Goal: Find specific page/section: Find specific page/section

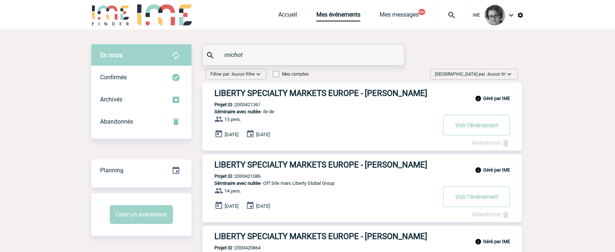
drag, startPoint x: 248, startPoint y: 56, endPoint x: 203, endPoint y: 51, distance: 45.3
click at [203, 51] on div "michot" at bounding box center [304, 54] width 202 height 21
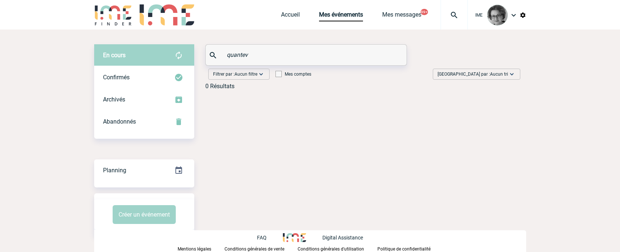
click at [106, 57] on span "En cours" at bounding box center [114, 55] width 23 height 7
click at [235, 56] on input "quantev" at bounding box center [307, 55] width 164 height 11
click at [233, 57] on input "quantev" at bounding box center [307, 55] width 164 height 11
type input "qantev"
click at [267, 61] on div "qantev" at bounding box center [306, 55] width 201 height 21
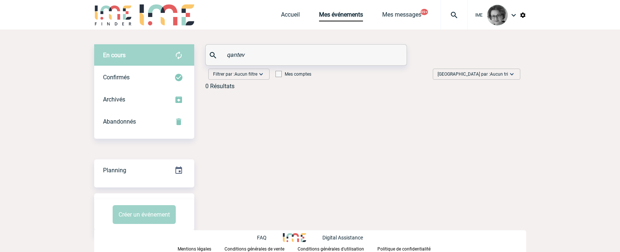
click at [266, 58] on input "qantev" at bounding box center [307, 55] width 164 height 11
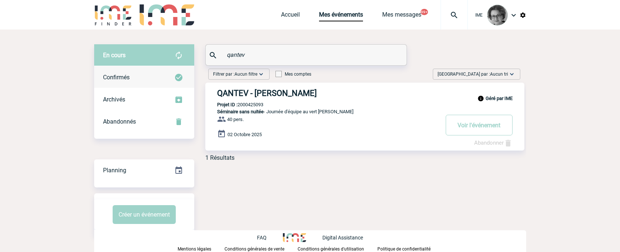
click at [122, 74] on span "Confirmés" at bounding box center [116, 77] width 27 height 7
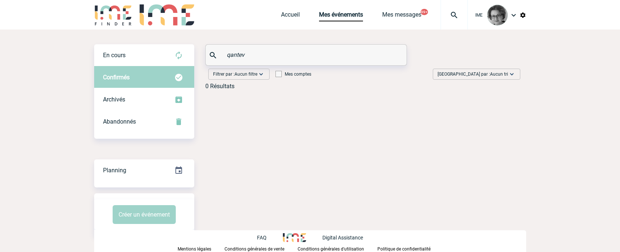
click at [122, 74] on span "Confirmés" at bounding box center [116, 77] width 27 height 7
click at [129, 122] on span "Abandonnés" at bounding box center [119, 121] width 33 height 7
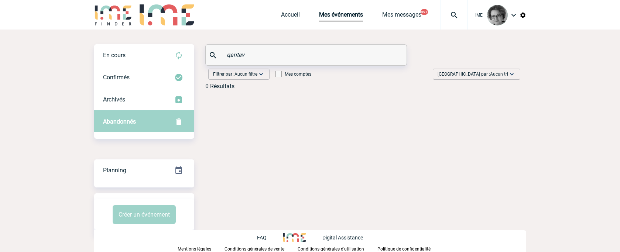
click at [117, 122] on span "Abandonnés" at bounding box center [119, 121] width 33 height 7
click at [283, 55] on input "qantev" at bounding box center [307, 55] width 164 height 11
click at [135, 122] on span "Abandonnés" at bounding box center [119, 121] width 33 height 7
click at [276, 61] on div "qantev" at bounding box center [306, 55] width 201 height 21
click at [276, 57] on input "qantev" at bounding box center [307, 55] width 164 height 11
